Goal: Obtain resource: Download file/media

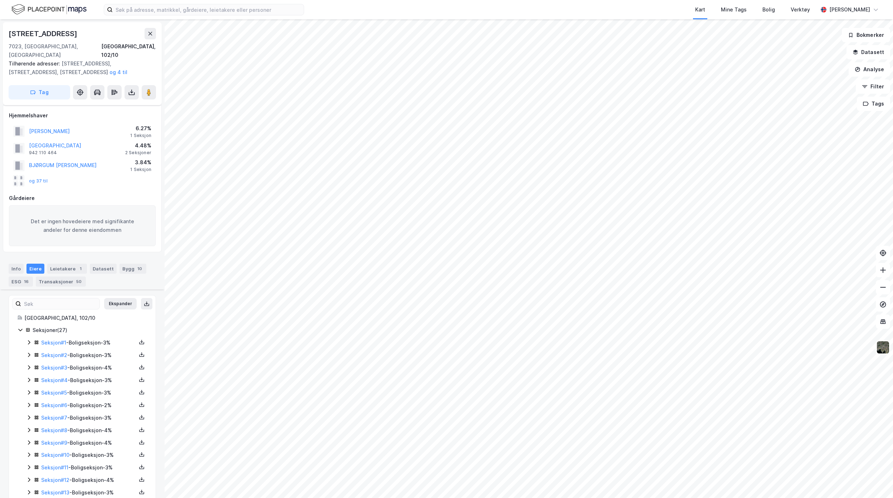
scroll to position [194, 0]
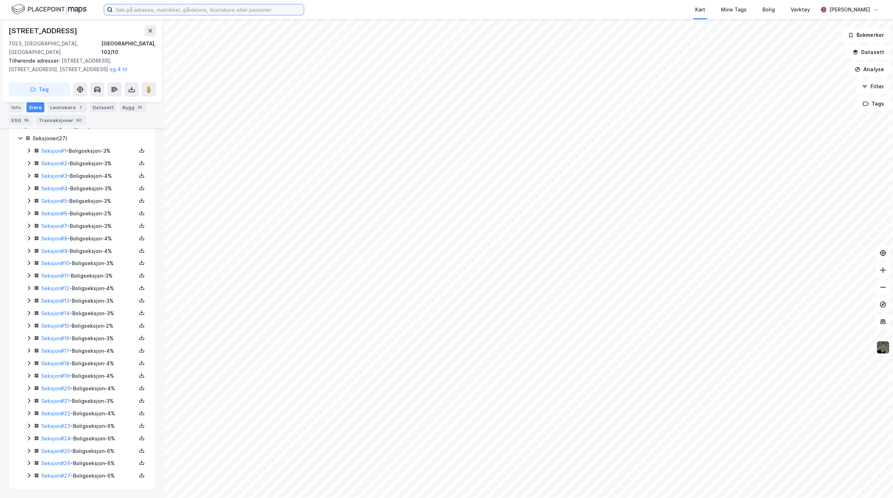
click at [193, 12] on input at bounding box center [208, 9] width 191 height 11
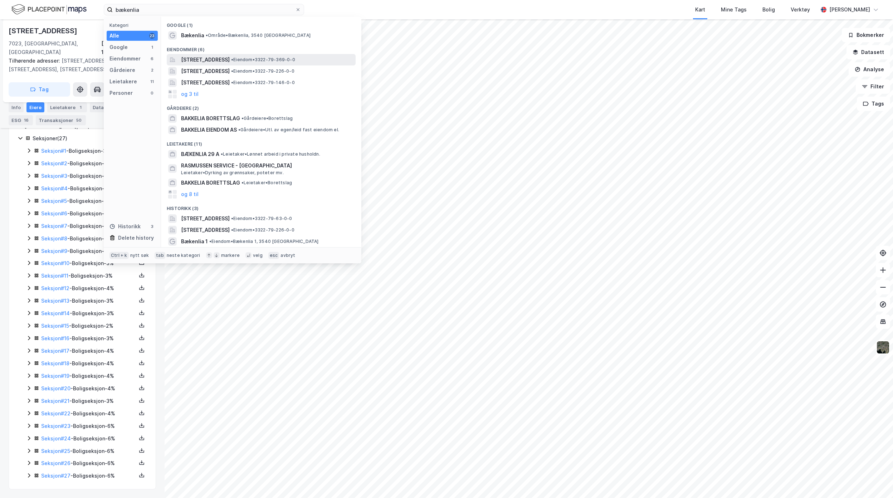
click at [273, 54] on div "[STREET_ADDRESS] • Eiendom • 3322-79-369-0-0" at bounding box center [261, 59] width 189 height 11
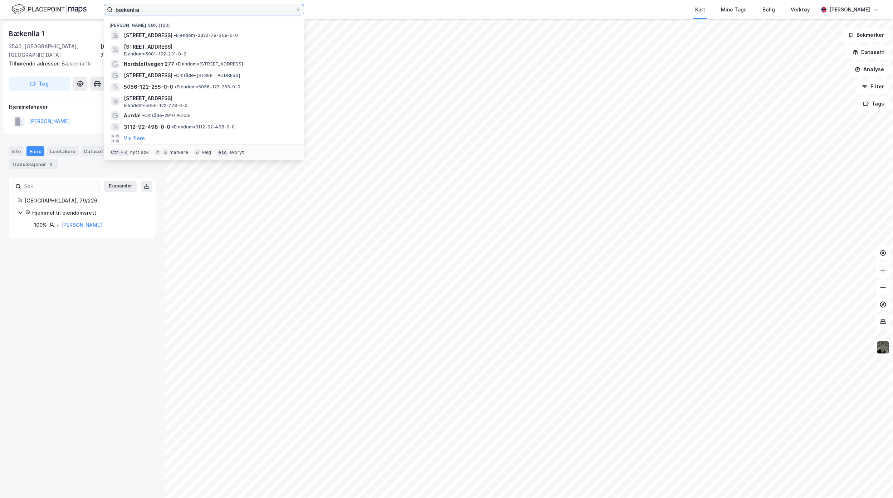
drag, startPoint x: 203, startPoint y: 12, endPoint x: 24, endPoint y: 10, distance: 179.6
click at [35, 12] on div "bækenlia Nylige søk (100) [STREET_ADDRESS] • Eiendom • 3322-79-369-0-0 [STREET_…" at bounding box center [446, 9] width 893 height 19
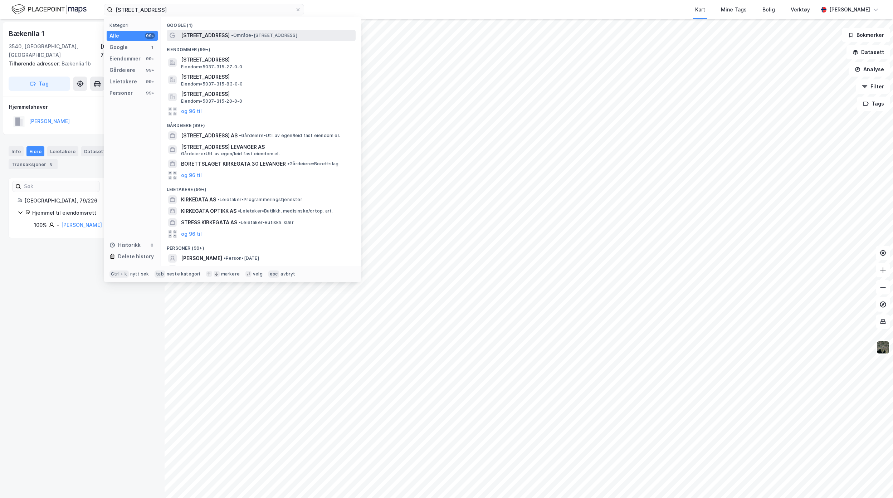
click at [244, 34] on span "• Område • [STREET_ADDRESS]" at bounding box center [264, 36] width 66 height 6
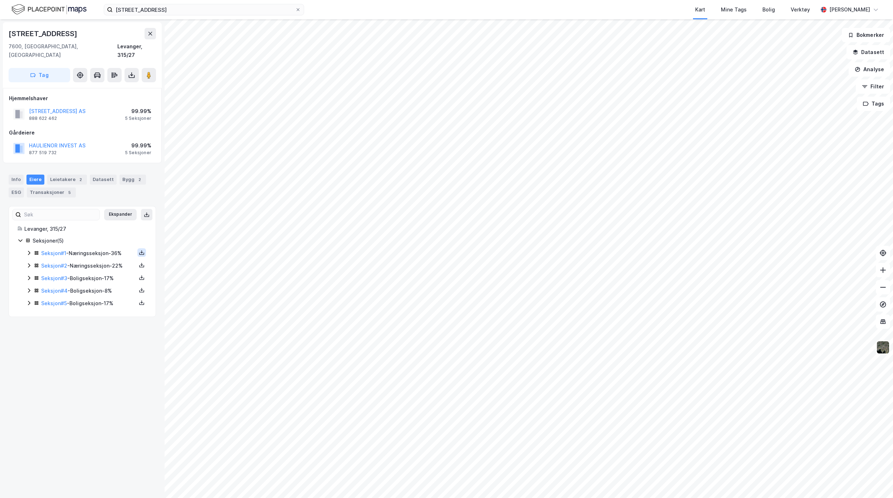
click at [139, 250] on icon at bounding box center [142, 253] width 6 height 6
click at [119, 225] on div "Grunnbok" at bounding box center [102, 231] width 63 height 17
click at [139, 262] on icon at bounding box center [142, 265] width 6 height 6
click at [105, 235] on div "Grunnbok" at bounding box center [102, 243] width 63 height 17
drag, startPoint x: 186, startPoint y: 3, endPoint x: 109, endPoint y: 3, distance: 77.3
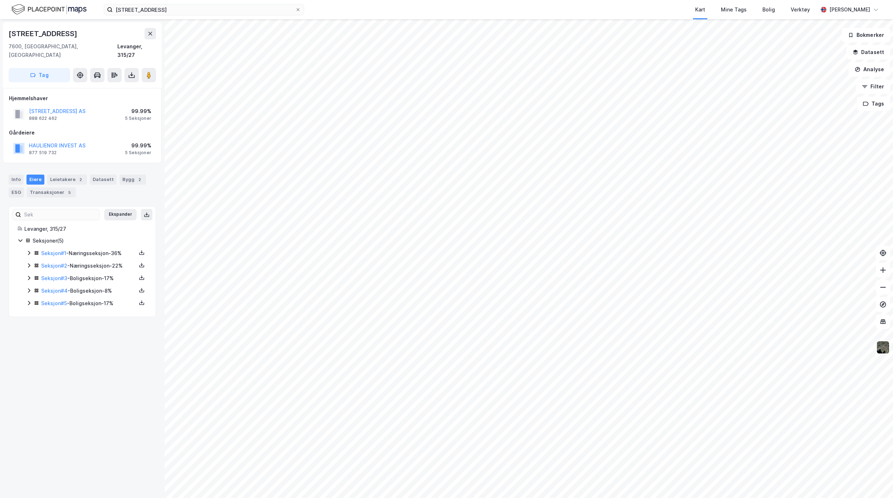
click at [102, 0] on div "[STREET_ADDRESS] Kart Mine Tags Bolig Verktøy [PERSON_NAME]" at bounding box center [446, 9] width 893 height 19
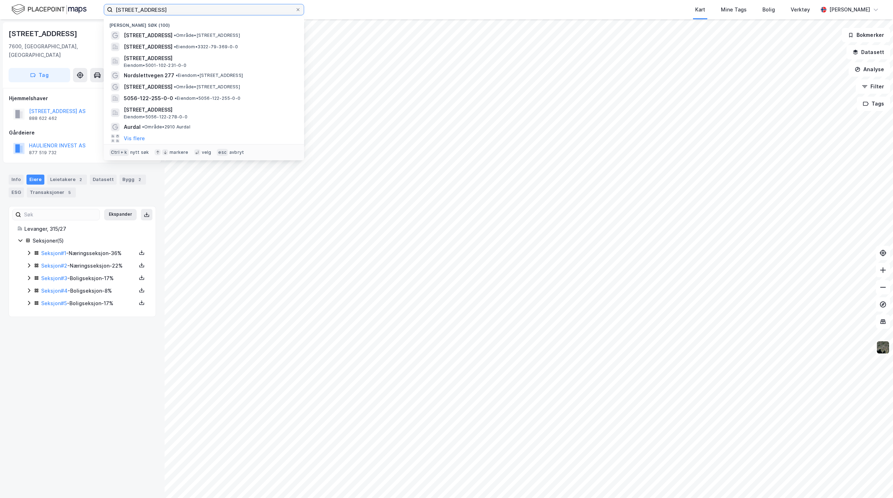
drag, startPoint x: 122, startPoint y: 4, endPoint x: 62, endPoint y: -2, distance: 60.4
click at [62, 0] on html "[STREET_ADDRESS][PERSON_NAME] søk (100) [STREET_ADDRESS] • Område • [STREET_ADD…" at bounding box center [446, 249] width 893 height 498
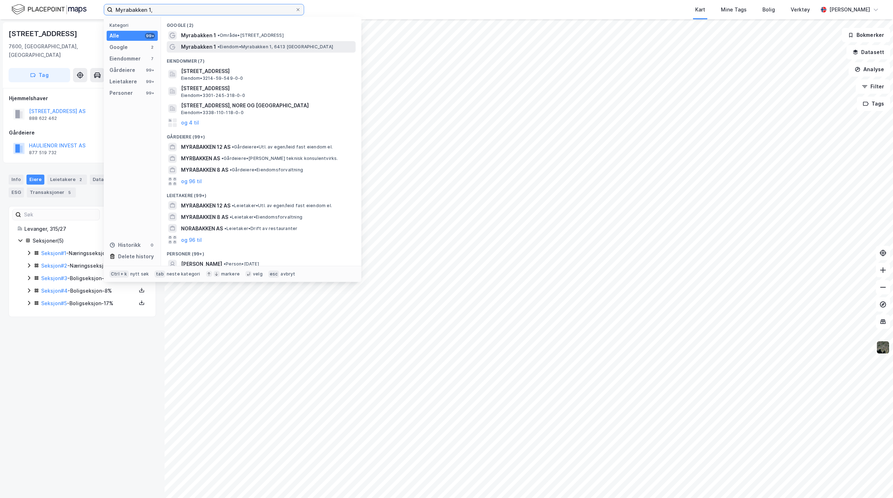
type input "Myrabakken 1,"
click at [252, 45] on span "• Eiendom • [STREET_ADDRESS]" at bounding box center [276, 47] width 116 height 6
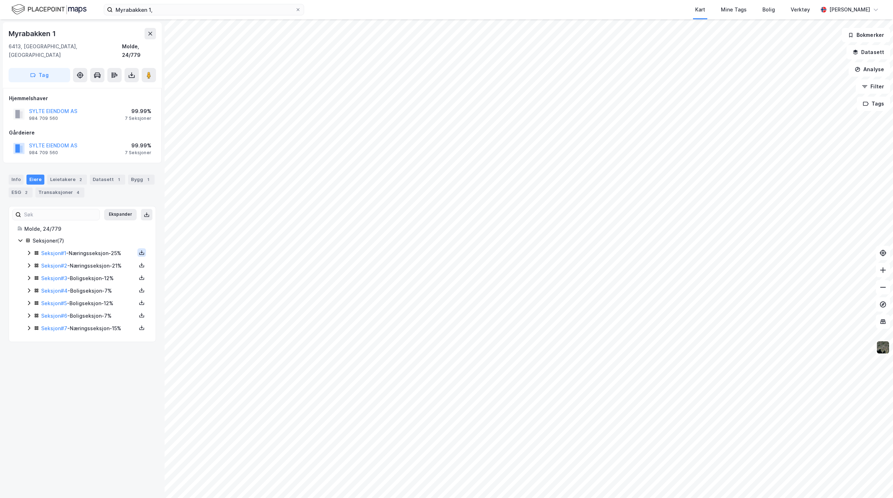
click at [137, 248] on button at bounding box center [141, 252] width 9 height 9
click at [92, 227] on div "Grunnbok" at bounding box center [99, 231] width 24 height 9
click at [128, 72] on icon at bounding box center [131, 75] width 7 height 7
click at [125, 84] on div "Last ned grunnbok" at bounding box center [101, 89] width 76 height 11
